Goal: Transaction & Acquisition: Download file/media

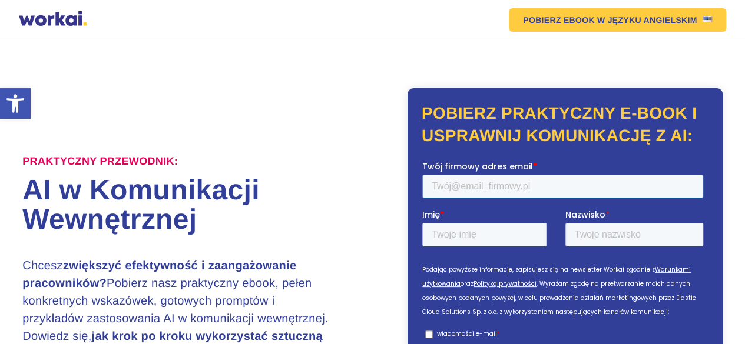
click at [453, 185] on input "Twój firmowy adres email *" at bounding box center [562, 187] width 281 height 24
type input "magdalena.radecka@worksmile.com"
type input "Magdalena"
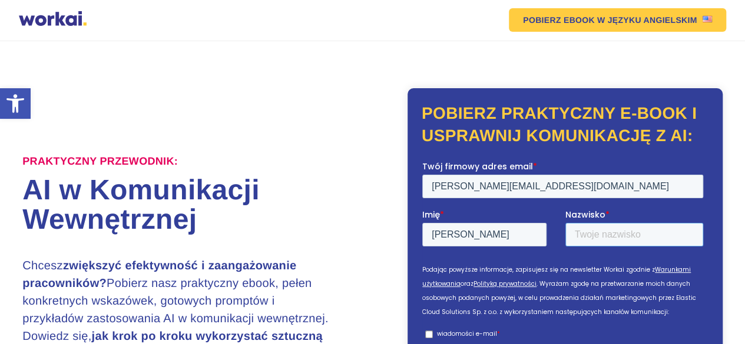
type input "Radecka"
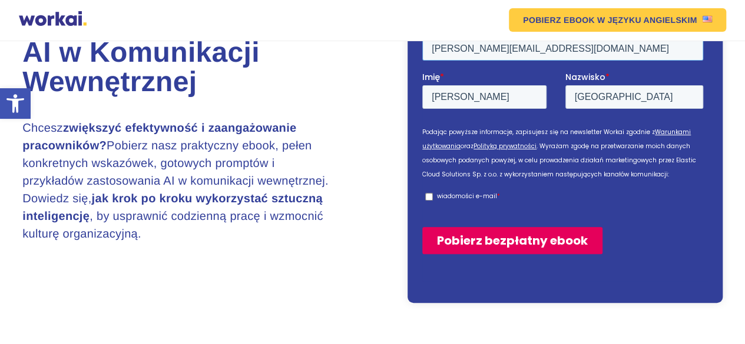
scroll to position [294, 0]
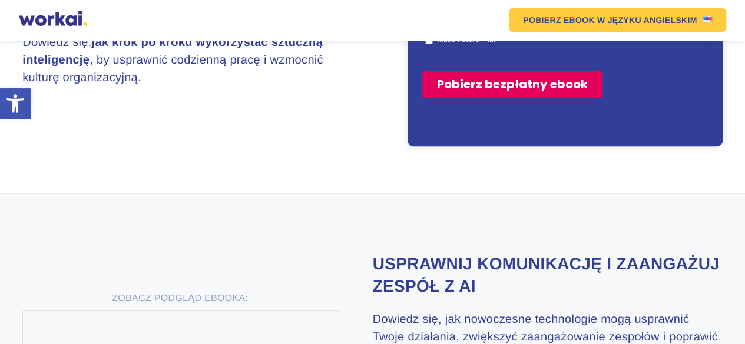
drag, startPoint x: 427, startPoint y: 41, endPoint x: 484, endPoint y: 93, distance: 77.5
click at [427, 41] on input "wiadomości e-mail *" at bounding box center [429, 40] width 8 height 8
checkbox input "true"
click at [484, 87] on input "Pobierz bezpłatny ebook" at bounding box center [512, 84] width 180 height 27
